Goal: Task Accomplishment & Management: Complete application form

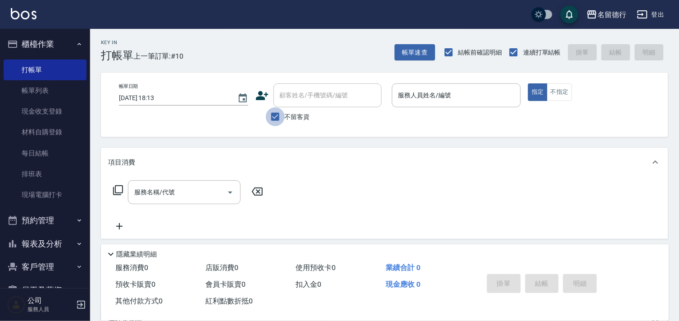
click at [273, 116] on input "不留客資" at bounding box center [275, 116] width 19 height 19
checkbox input "false"
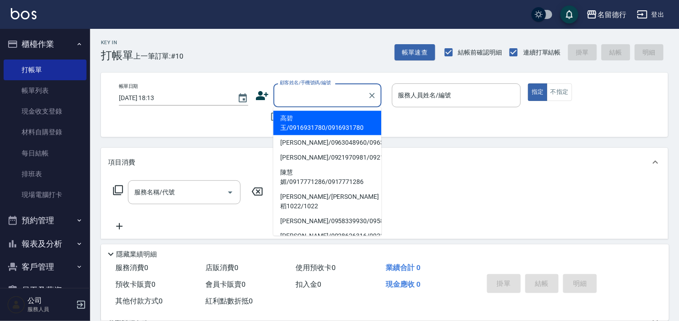
click at [287, 98] on div "顧客姓名/手機號碼/編號 顧客姓名/手機號碼/編號" at bounding box center [327, 95] width 108 height 24
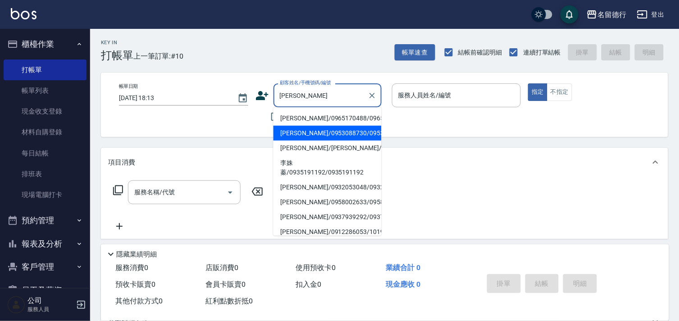
click at [301, 141] on li "[PERSON_NAME]/0953088730/0953088730" at bounding box center [327, 133] width 108 height 15
type input "[PERSON_NAME]/0953088730/0953088730"
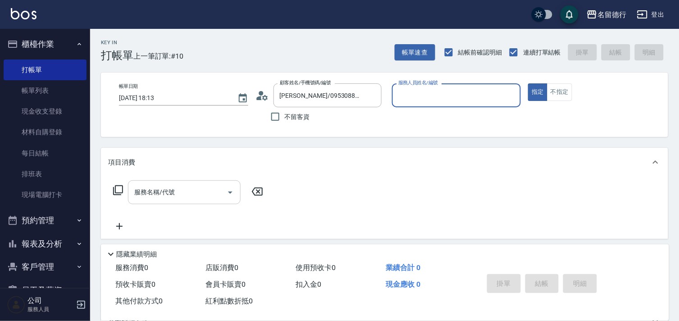
type input "婉如-10"
click at [152, 190] on div "服務名稱/代號 服務名稱/代號" at bounding box center [184, 192] width 113 height 24
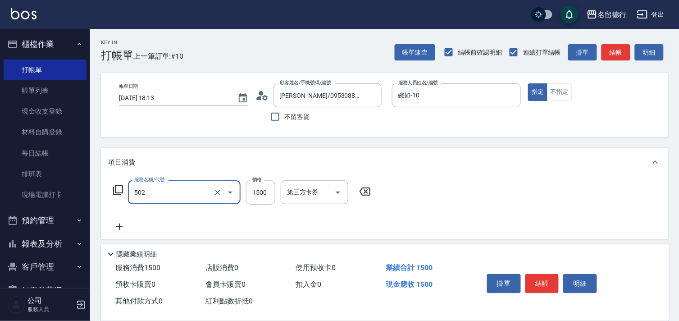
type input "染髮(502)"
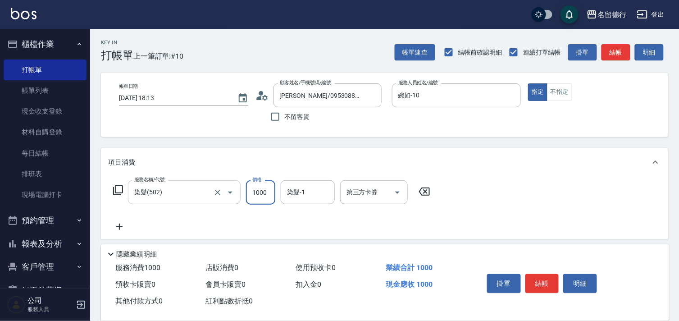
type input "1000"
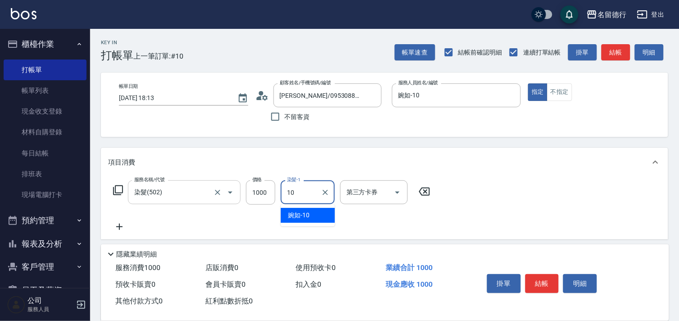
type input "婉如-10"
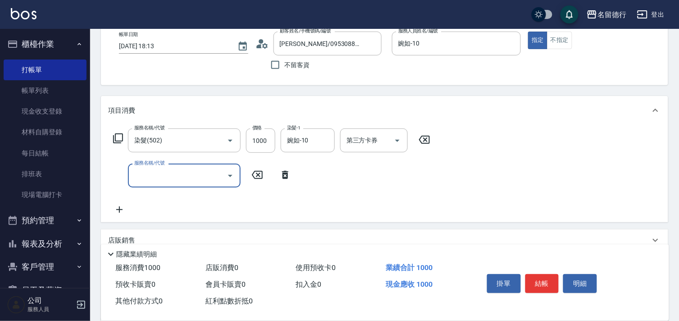
scroll to position [156, 0]
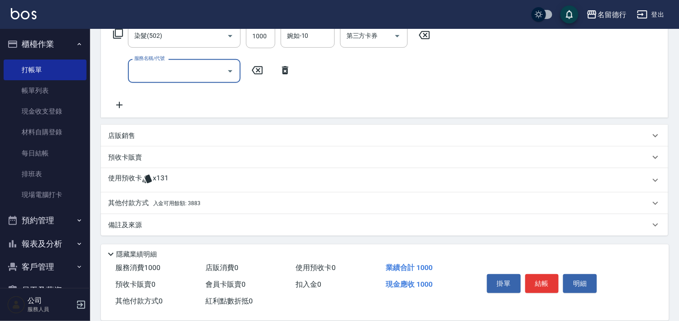
click at [134, 176] on p "使用預收卡" at bounding box center [125, 180] width 34 height 14
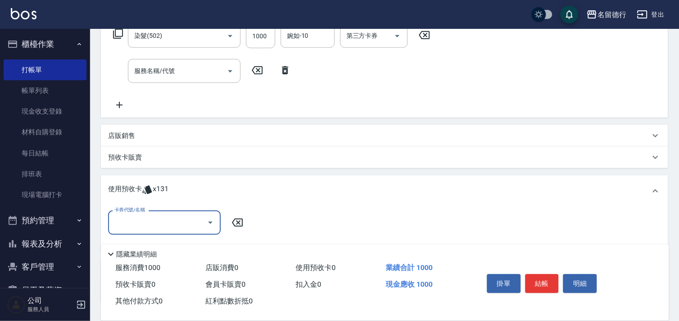
scroll to position [0, 0]
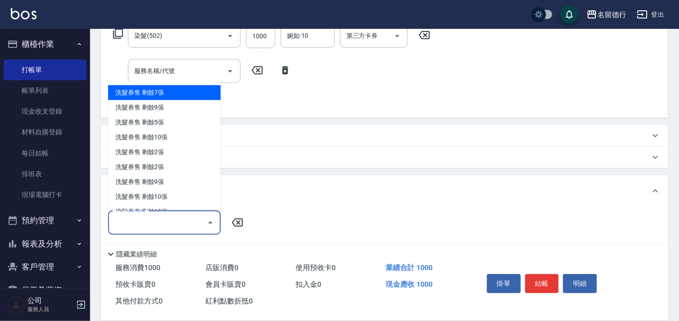
click at [124, 219] on input "卡券代號/名稱" at bounding box center [157, 222] width 91 height 16
click at [142, 96] on div "洗髮券售 剩餘7張" at bounding box center [164, 92] width 113 height 15
type input "洗髮券售"
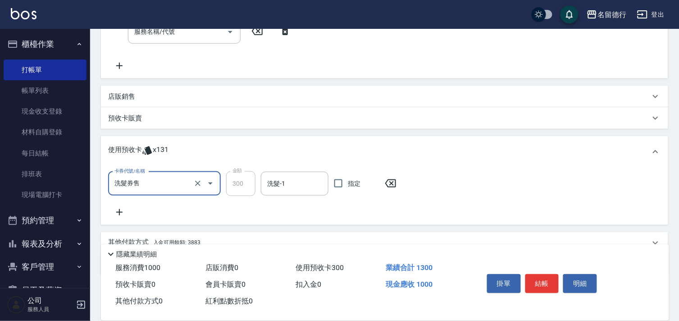
scroll to position [235, 0]
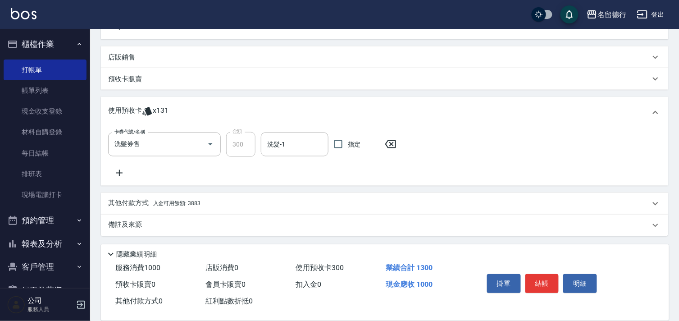
click at [110, 169] on icon at bounding box center [119, 173] width 23 height 11
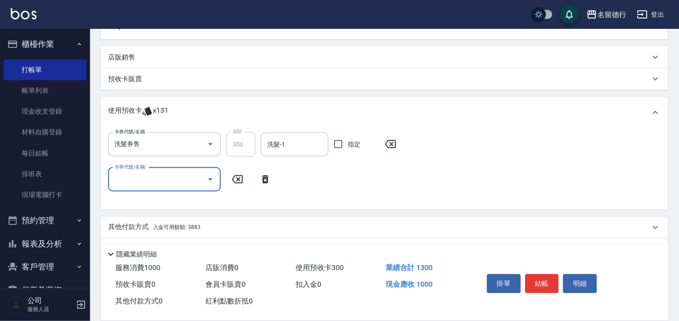
click at [122, 176] on input "卡券代號/名稱" at bounding box center [157, 180] width 91 height 16
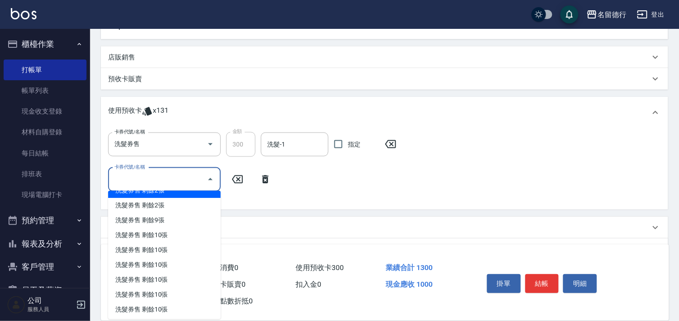
scroll to position [146, 0]
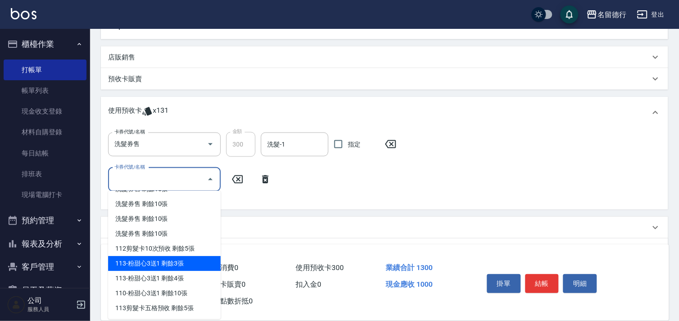
click at [164, 262] on div "113-粉甜心3送1 剩餘3張" at bounding box center [164, 263] width 113 height 15
type input "113-粉甜心3送1"
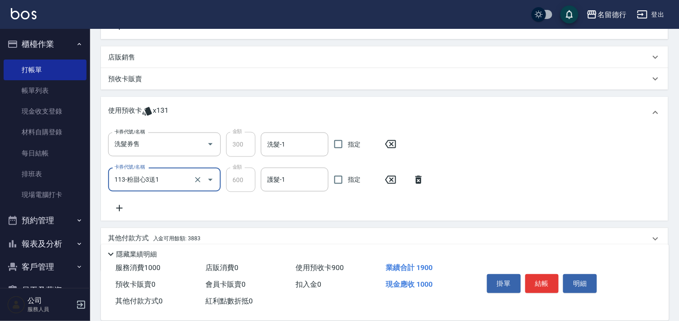
click at [120, 204] on icon at bounding box center [119, 208] width 23 height 11
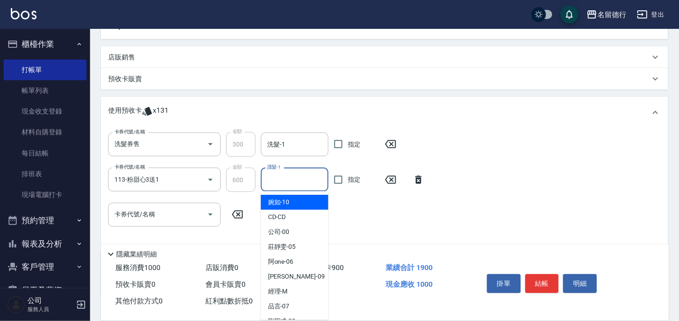
click at [289, 186] on input "護髮-1" at bounding box center [294, 180] width 59 height 16
type input "婉如-10"
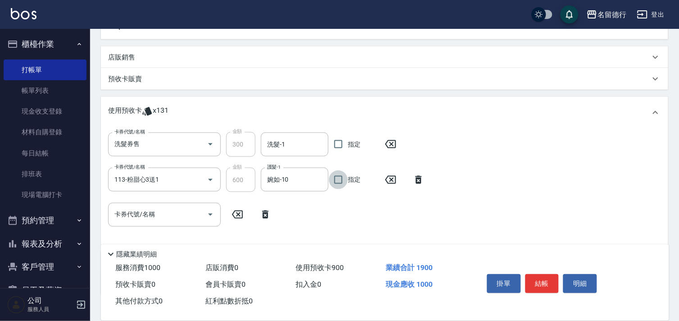
click at [279, 147] on div "洗髮-1 洗髮-1" at bounding box center [295, 144] width 68 height 24
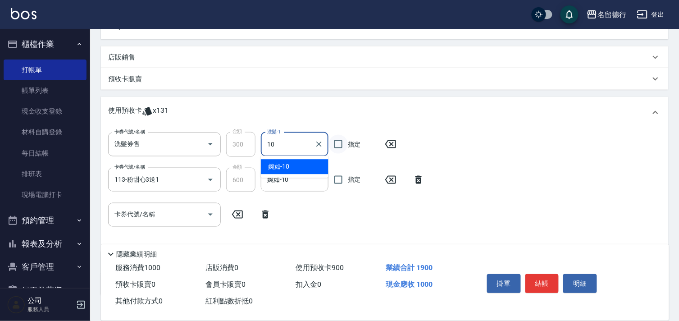
type input "婉如-10"
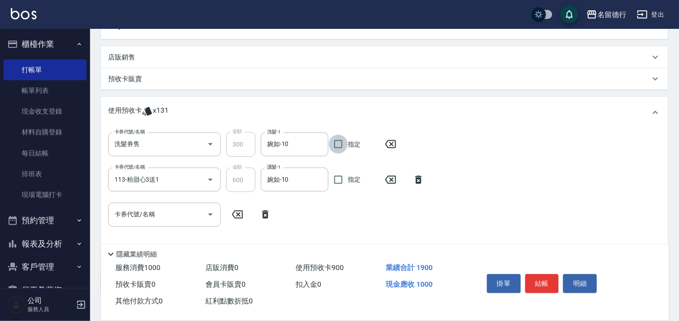
click at [341, 147] on input "指定" at bounding box center [338, 144] width 19 height 19
checkbox input "true"
click at [336, 179] on input "指定" at bounding box center [338, 179] width 19 height 19
checkbox input "true"
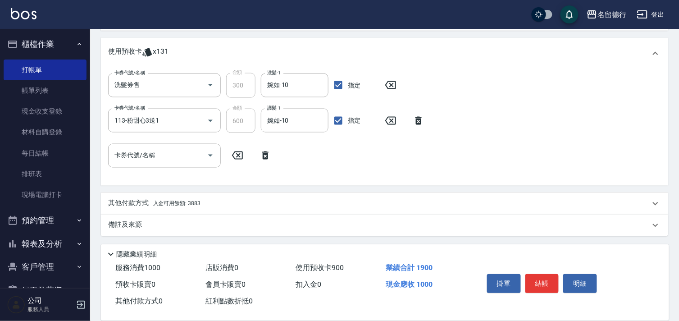
click at [164, 203] on span "入金可用餘額: 3883" at bounding box center [176, 203] width 47 height 6
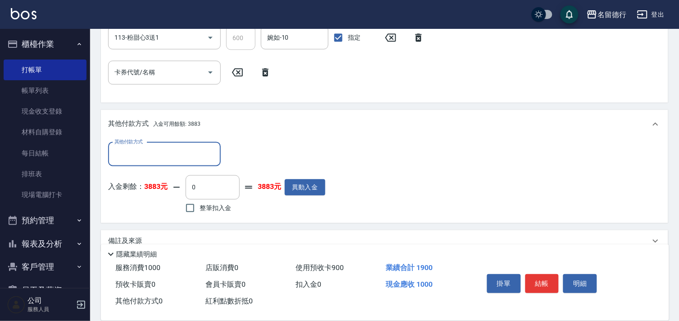
scroll to position [393, 0]
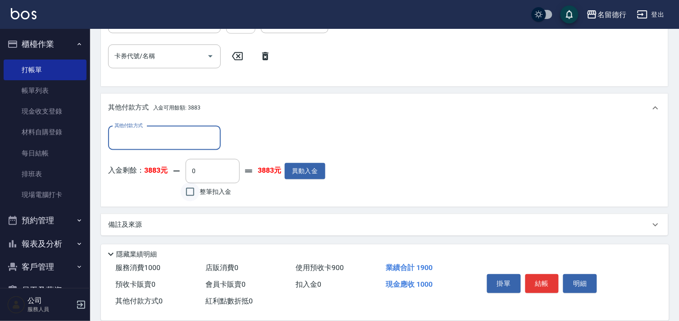
click at [188, 193] on input "整筆扣入金" at bounding box center [190, 191] width 19 height 19
checkbox input "true"
type input "1000"
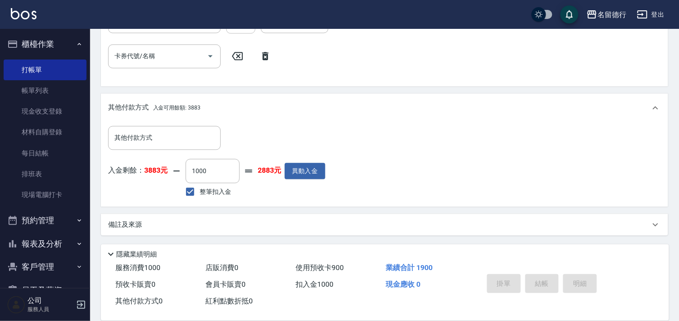
type input "[DATE] 18:52"
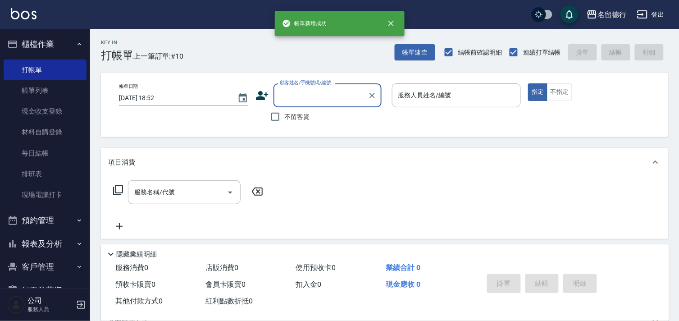
scroll to position [0, 0]
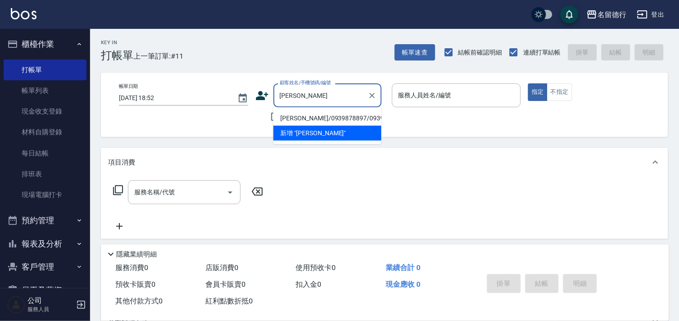
click at [305, 125] on li "[PERSON_NAME]/0939878897/0939878897" at bounding box center [327, 118] width 108 height 15
type input "[PERSON_NAME]/0939878897/0939878897"
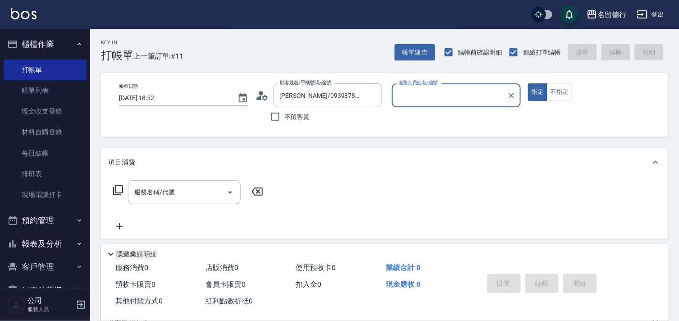
type input "婉如-10"
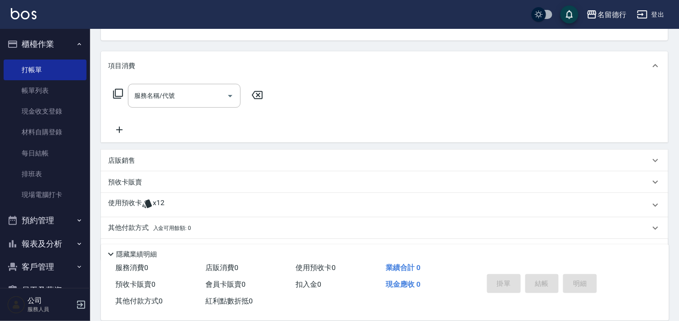
scroll to position [121, 0]
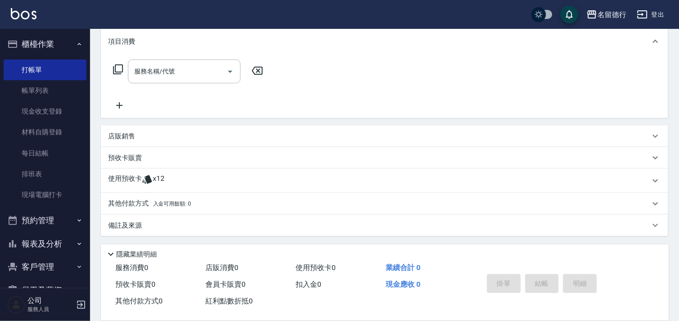
click at [128, 183] on p "使用預收卡" at bounding box center [125, 181] width 34 height 14
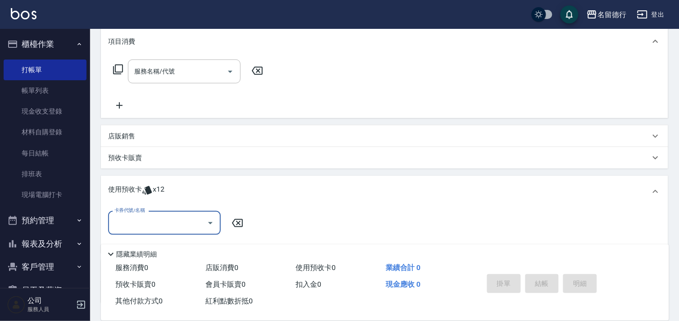
scroll to position [0, 0]
click at [137, 219] on input "卡券代號/名稱" at bounding box center [157, 223] width 91 height 16
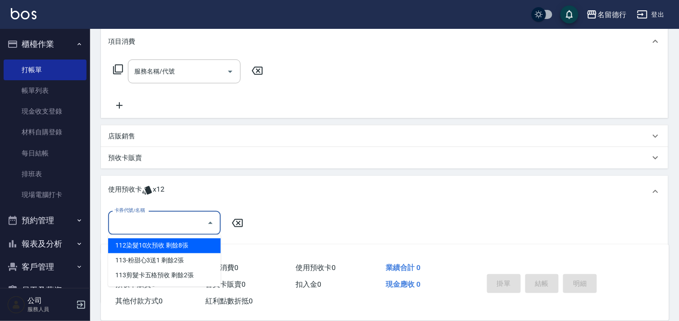
click at [135, 242] on div "112染髮10次預收 剩餘8張" at bounding box center [164, 245] width 113 height 15
type input "112染髮10次預收"
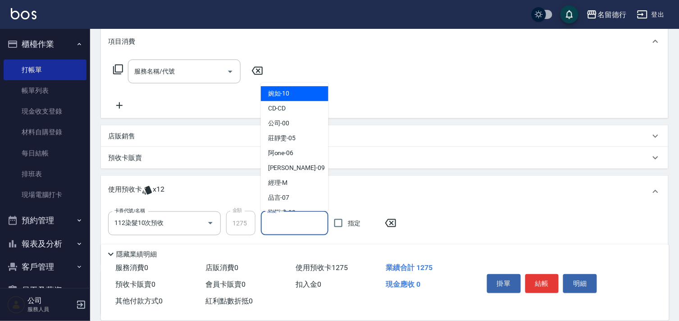
click at [282, 222] on input "染髮-1" at bounding box center [294, 223] width 59 height 16
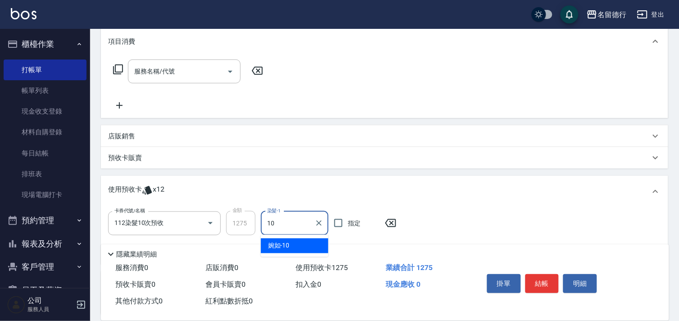
type input "婉如-10"
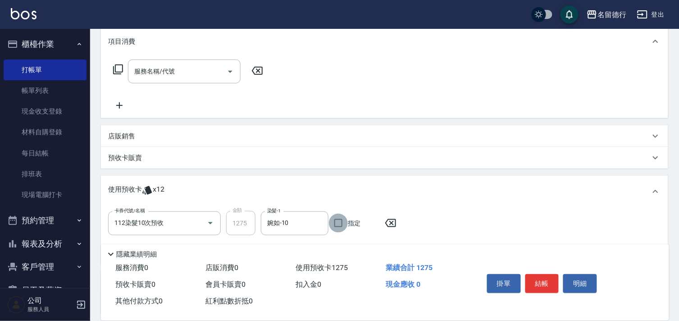
click at [337, 224] on input "指定" at bounding box center [338, 223] width 19 height 19
checkbox input "true"
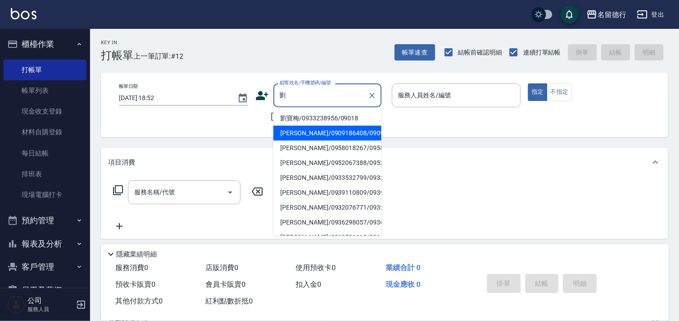
click at [303, 141] on li "[PERSON_NAME]/0909186408/0909186408" at bounding box center [327, 133] width 108 height 15
type input "[PERSON_NAME]/0909186408/0909186408"
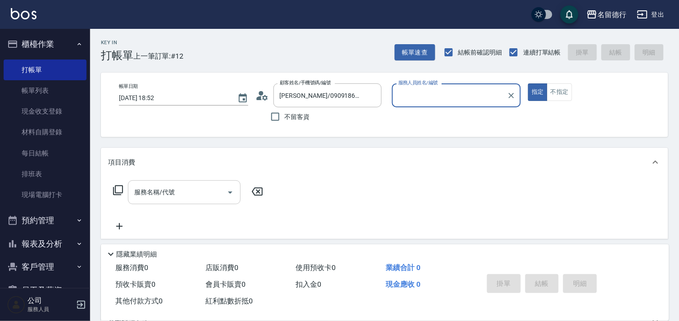
type input "婉如-10"
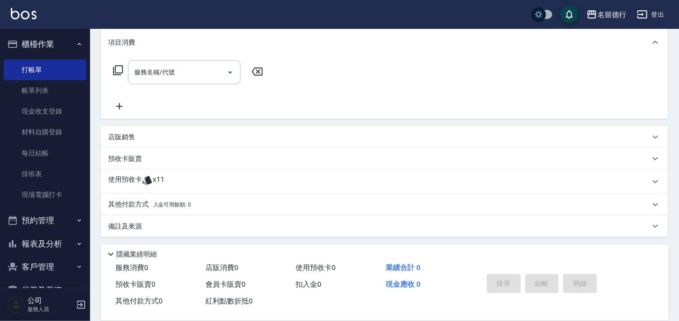
scroll to position [121, 0]
click at [143, 178] on icon at bounding box center [147, 179] width 11 height 11
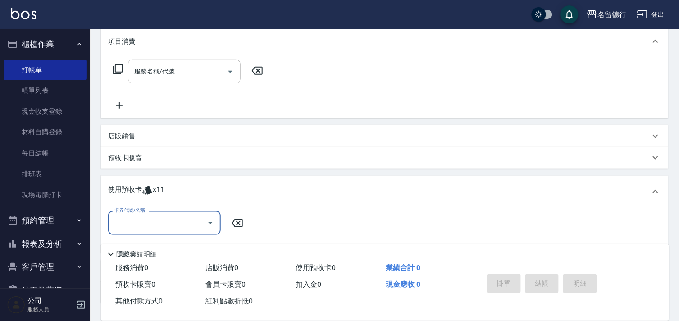
scroll to position [0, 0]
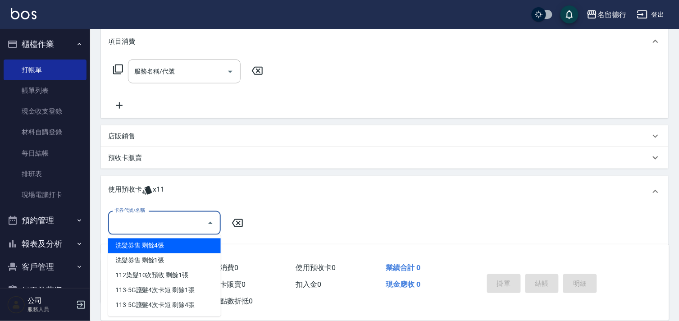
click at [132, 226] on input "卡券代號/名稱" at bounding box center [157, 223] width 91 height 16
click at [150, 246] on div "洗髮券售 剩餘4張" at bounding box center [164, 245] width 113 height 15
type input "洗髮券售"
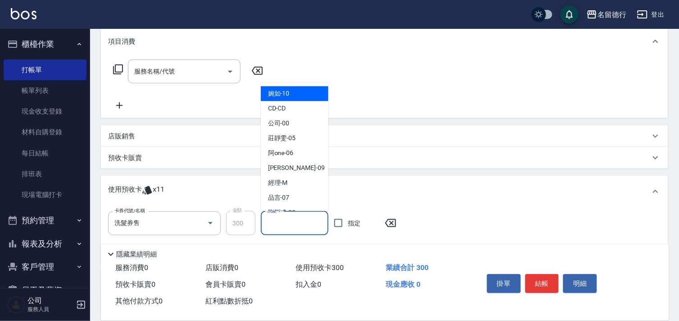
click at [277, 223] on div "洗髮-1 洗髮-1" at bounding box center [295, 223] width 68 height 24
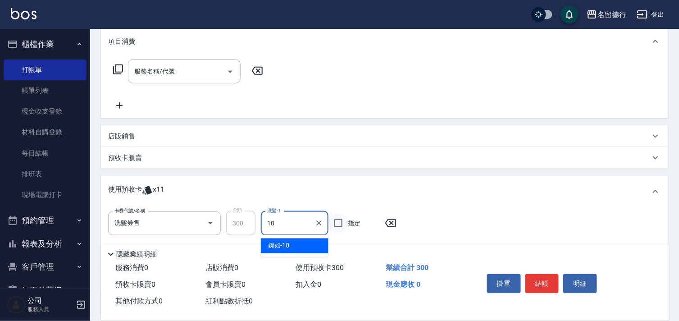
type input "婉如-10"
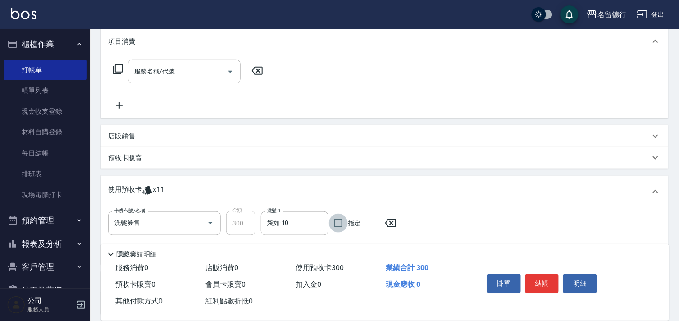
click at [339, 223] on input "指定" at bounding box center [338, 223] width 19 height 19
checkbox input "true"
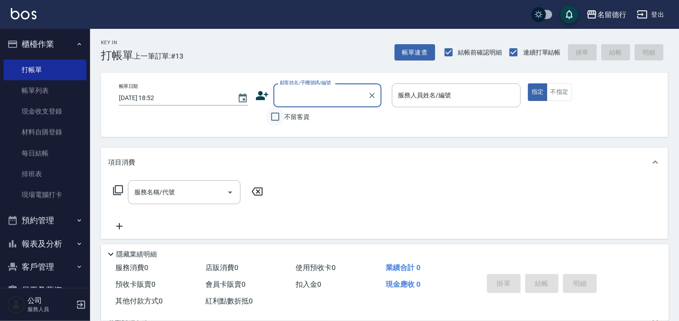
click at [272, 113] on input "不留客資" at bounding box center [275, 116] width 19 height 19
checkbox input "true"
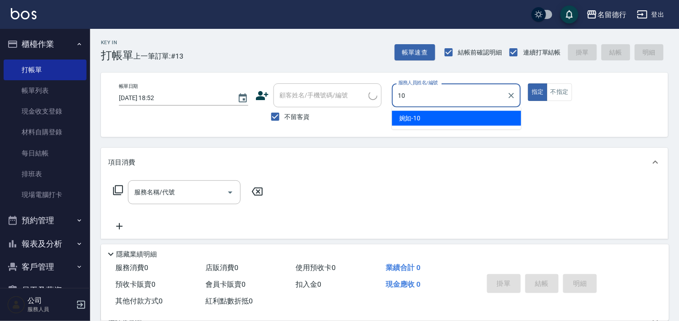
type input "婉如-10"
type button "true"
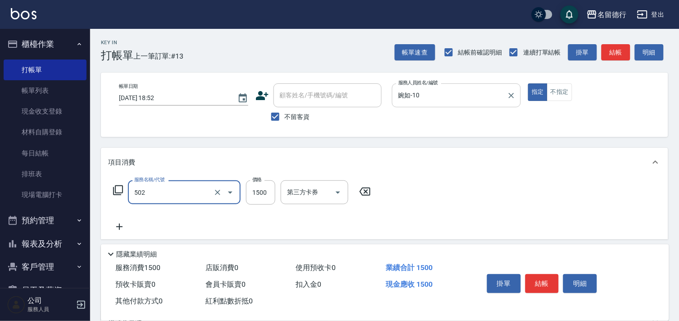
type input "染髮(502)"
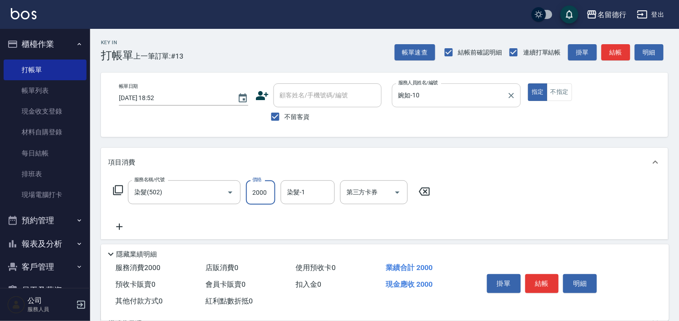
type input "2000"
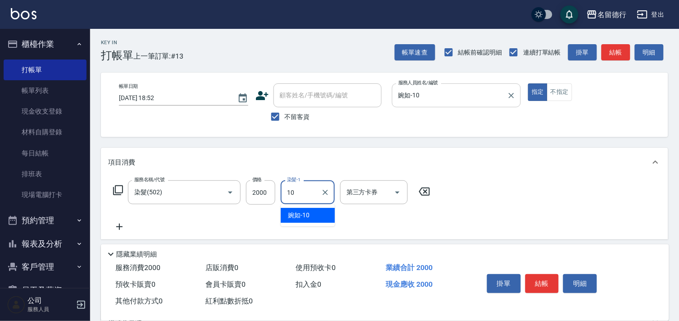
type input "婉如-10"
